Goal: Entertainment & Leisure: Consume media (video, audio)

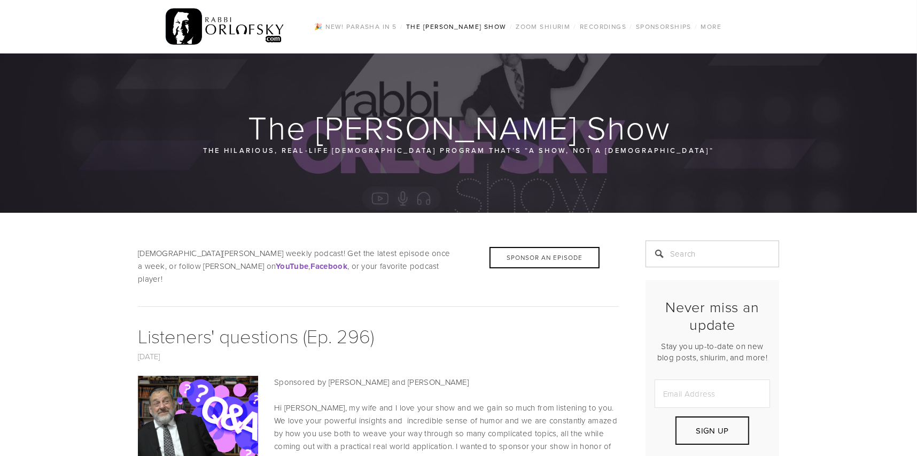
click at [464, 122] on h1 "The [PERSON_NAME] Show" at bounding box center [459, 127] width 642 height 34
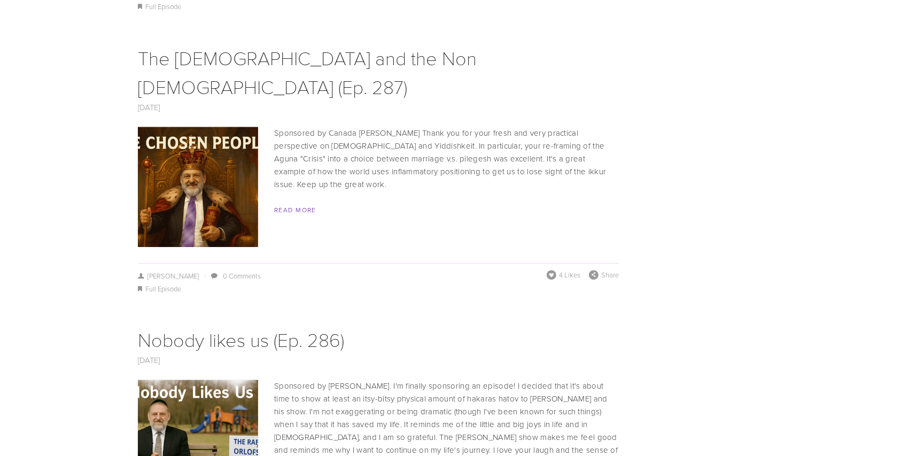
scroll to position [2789, 0]
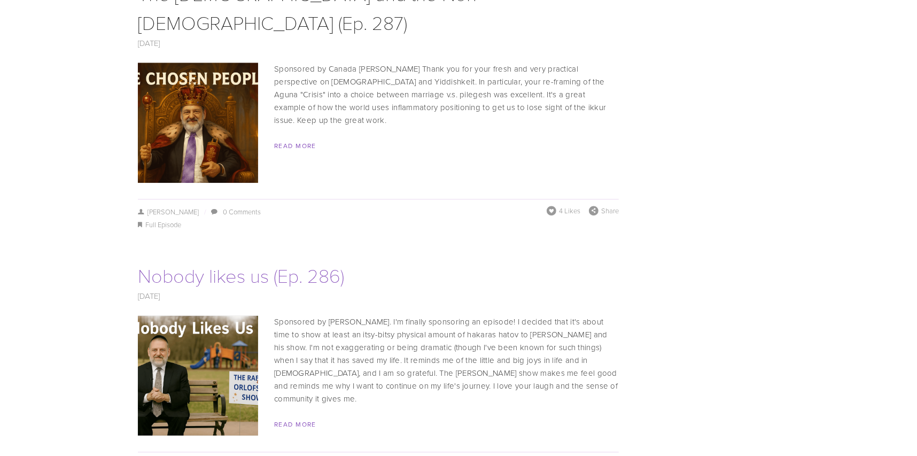
click at [221, 262] on link "Nobody likes us (Ep. 286)" at bounding box center [241, 275] width 206 height 26
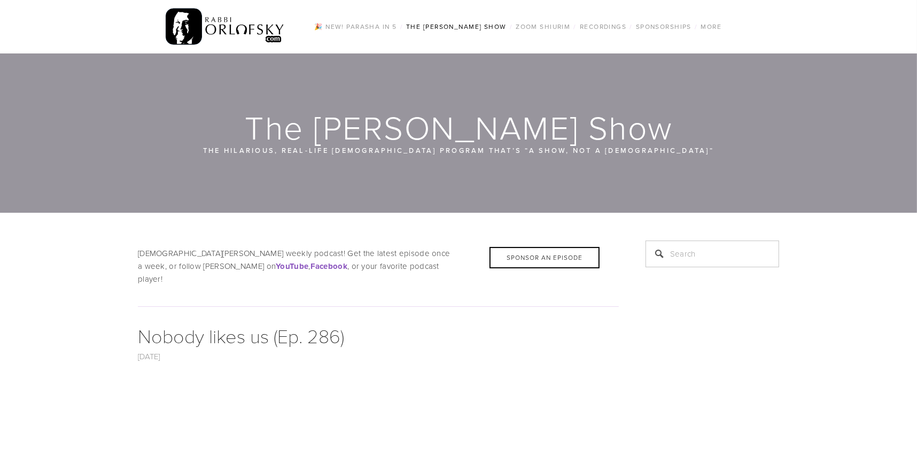
scroll to position [399, 0]
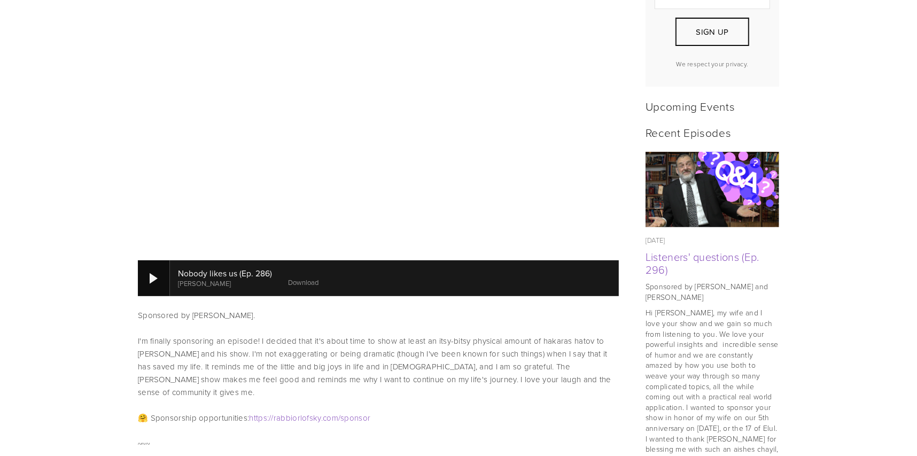
click at [153, 273] on div at bounding box center [154, 278] width 8 height 11
